Goal: Navigation & Orientation: Find specific page/section

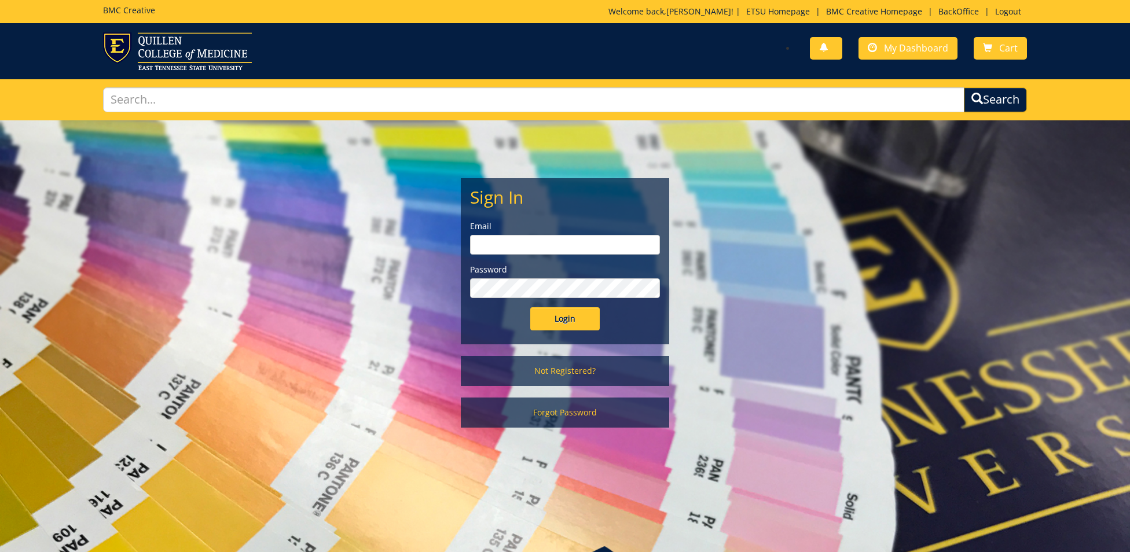
type input "ares@etsu.edu"
click at [561, 311] on input "Login" at bounding box center [564, 318] width 69 height 23
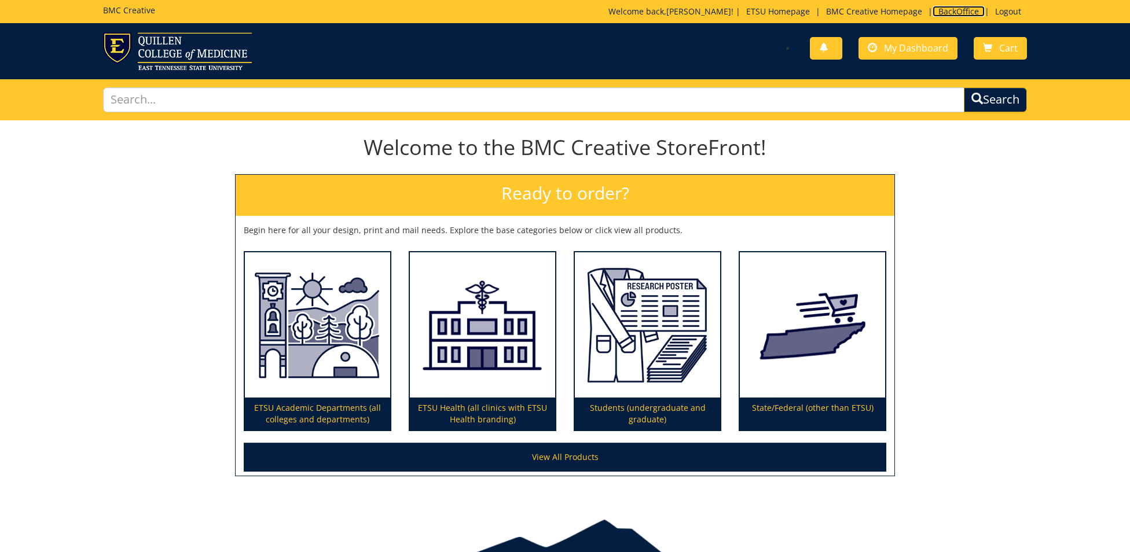
click at [960, 13] on link "BackOffice" at bounding box center [958, 11] width 52 height 11
